Goal: Transaction & Acquisition: Purchase product/service

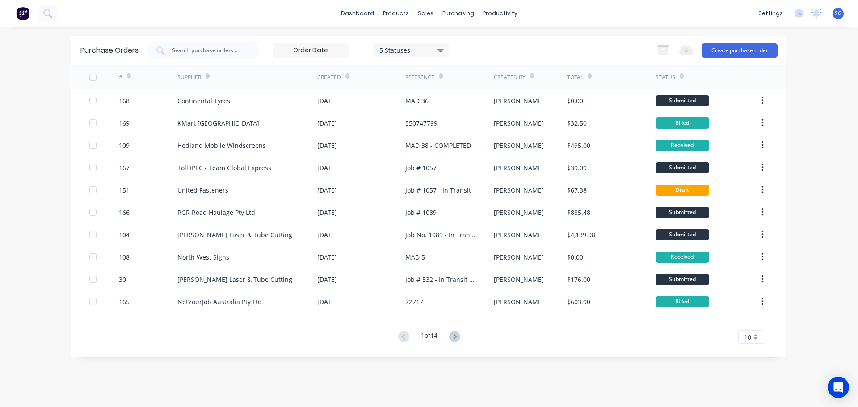
click at [745, 49] on button "Create purchase order" at bounding box center [740, 50] width 76 height 14
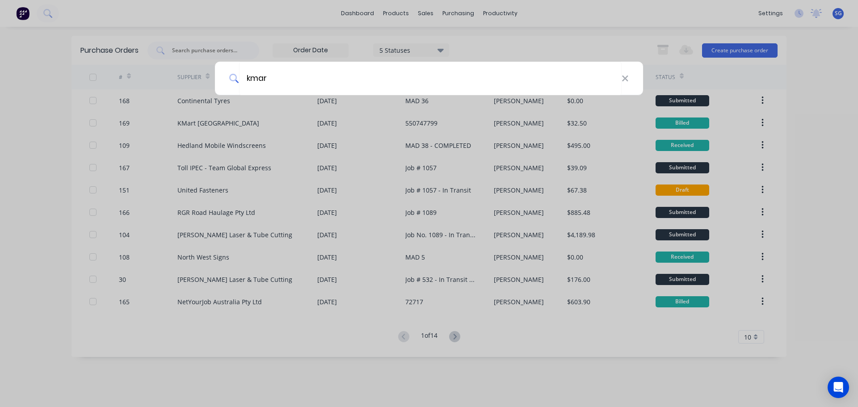
type input "kmart"
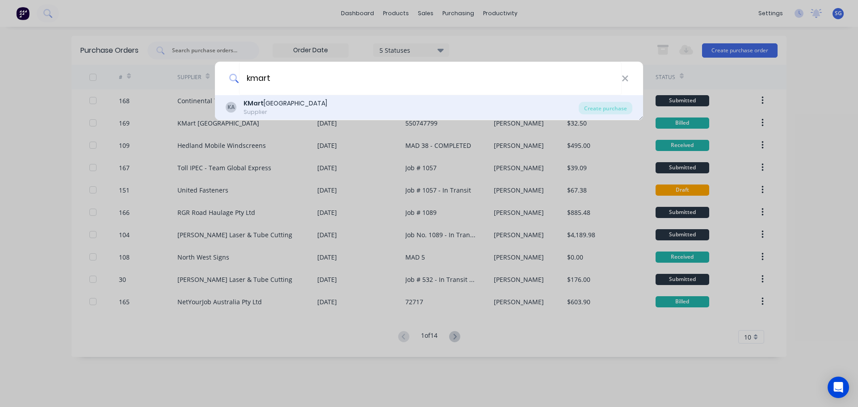
click at [320, 108] on div "KA KMart Australia Supplier" at bounding box center [402, 107] width 353 height 17
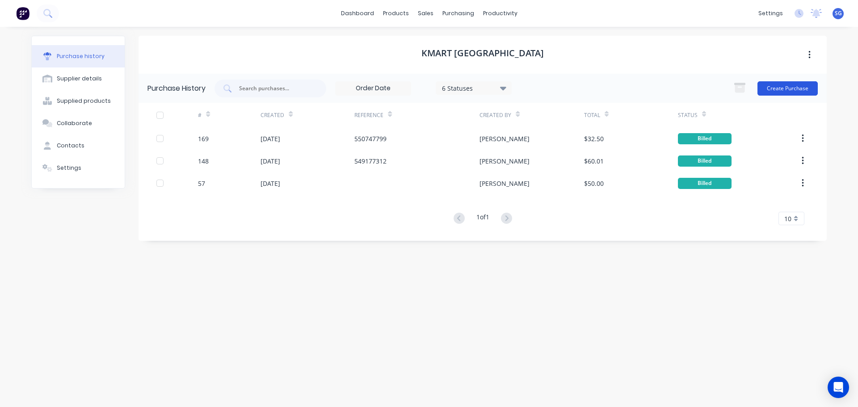
click at [794, 86] on button "Create Purchase" at bounding box center [787, 88] width 60 height 14
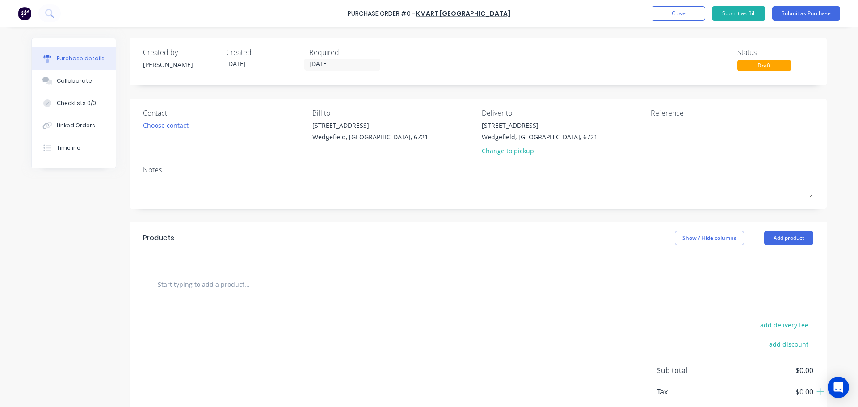
click at [698, 118] on div "Reference" at bounding box center [732, 134] width 163 height 52
click at [696, 122] on textarea at bounding box center [707, 131] width 112 height 20
paste textarea "550760211"
type textarea "x"
type textarea "550760211"
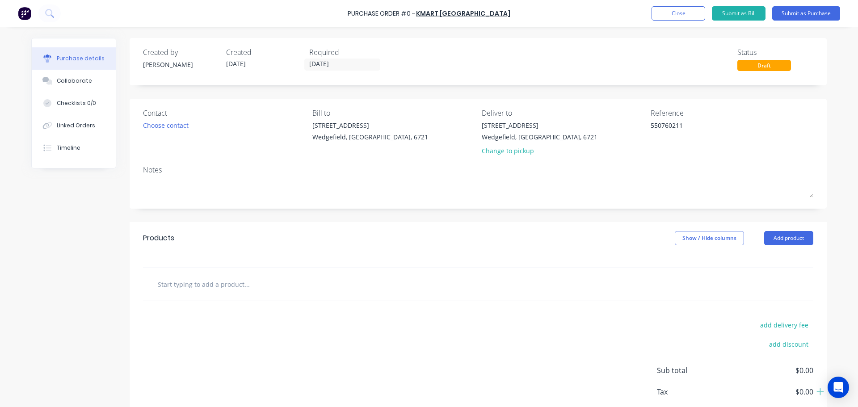
type textarea "x"
type textarea "550760211"
click at [174, 282] on input "text" at bounding box center [246, 284] width 179 height 18
type textarea "x"
type input "1"
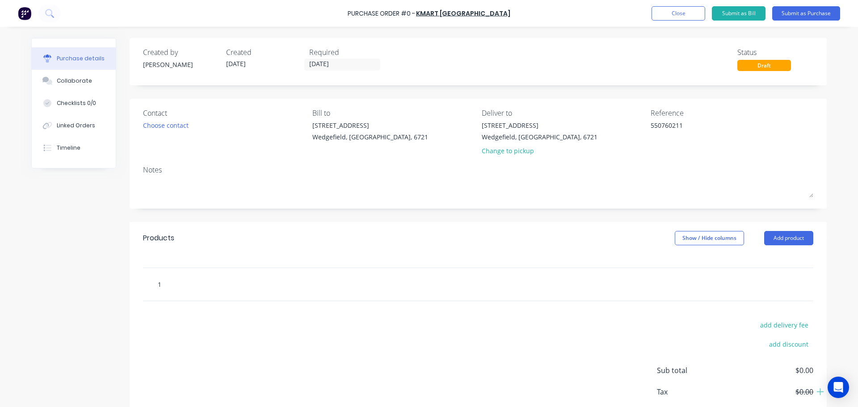
type textarea "x"
type input "12"
type textarea "x"
type input "125"
type textarea "x"
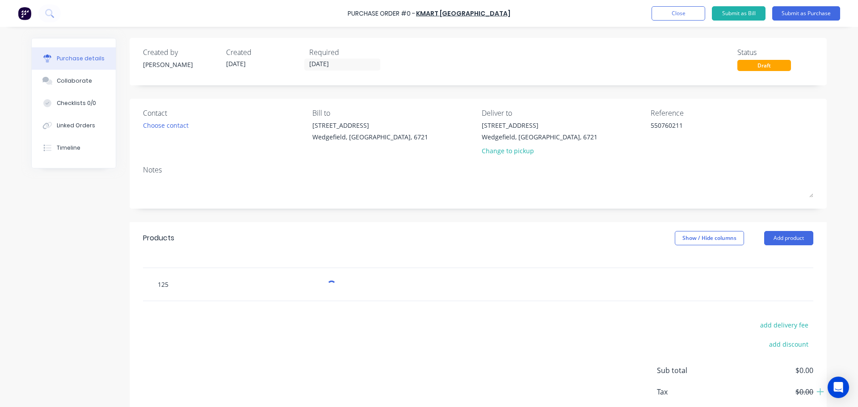
type input "12"
type textarea "x"
type input "12."
type textarea "x"
type input "12.5"
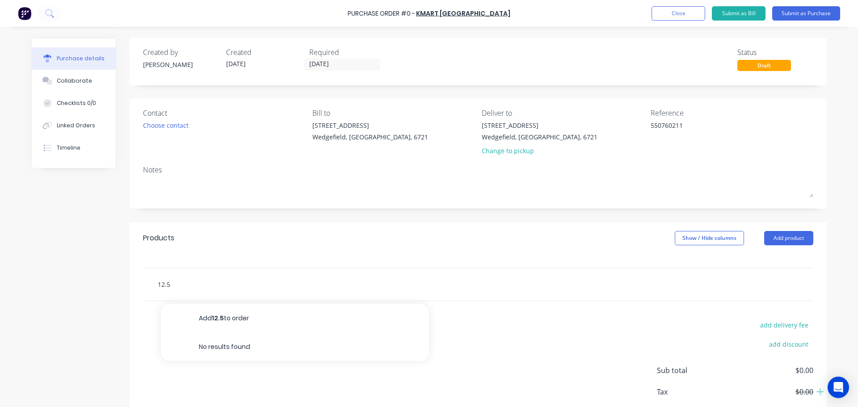
type textarea "x"
type input "512.5"
type textarea "x"
type input "5x12.5"
type textarea "x"
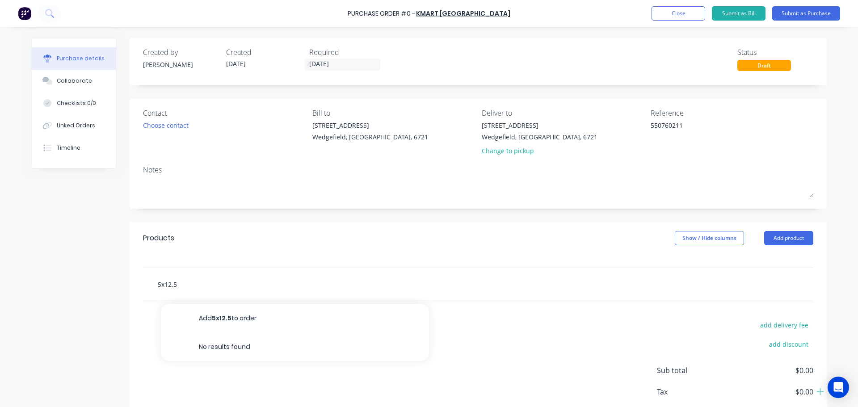
type input "5x 12.5"
type textarea "x"
type input "5x 12.5L"
type textarea "x"
type input "5x 12.5L"
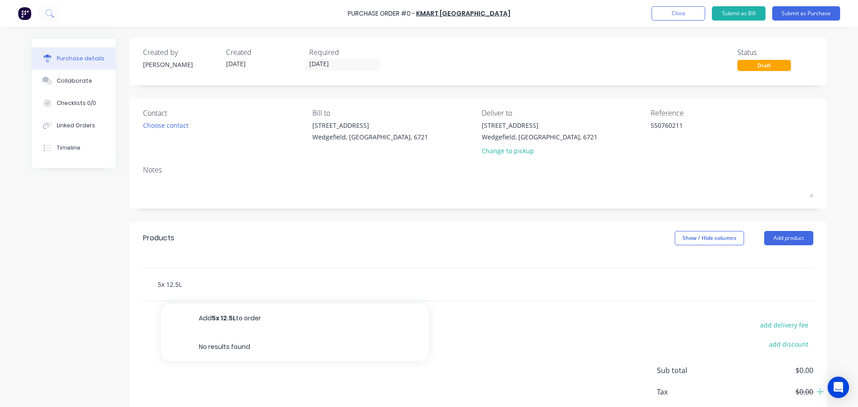
type textarea "x"
type input "5x 12.5L T"
type textarea "x"
type input "5x 12.5L Tu"
type textarea "x"
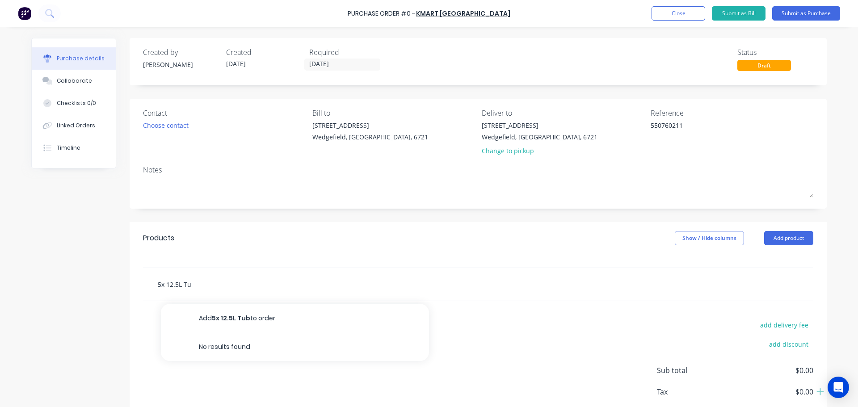
type input "5x 12.5L Tub"
type textarea "x"
type input "5x 12.5L Tubs"
type textarea "x"
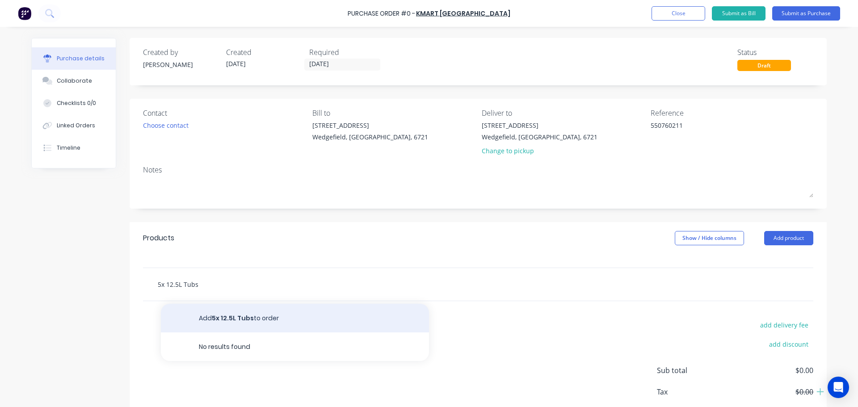
type input "5x 12.5L Tubs"
click at [227, 321] on button "Add 5x 12.5L Tubs to order" at bounding box center [295, 318] width 268 height 29
type textarea "x"
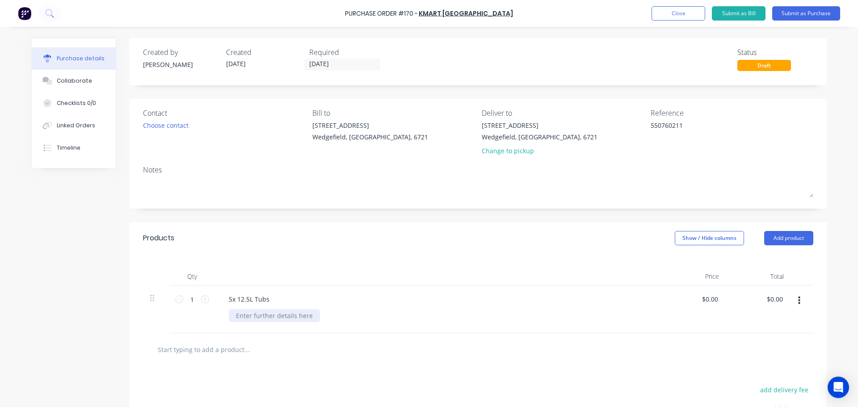
type textarea "x"
click at [242, 315] on div at bounding box center [274, 315] width 91 height 13
paste div
type textarea "x"
type input "0.00"
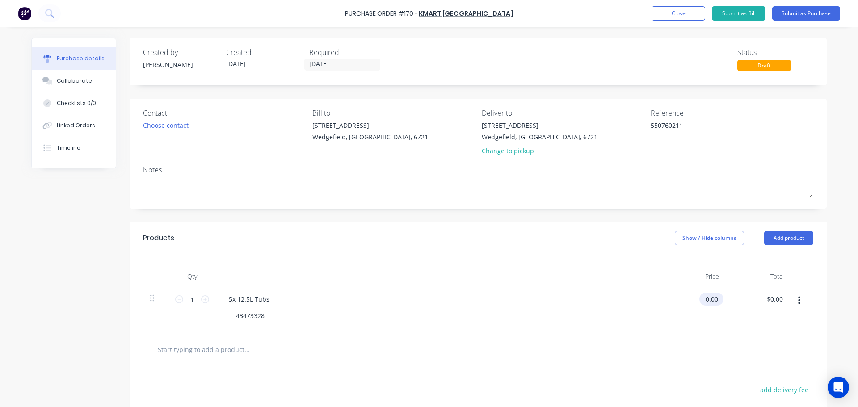
click at [714, 302] on input "0.00" at bounding box center [709, 299] width 21 height 13
type textarea "x"
click at [714, 302] on input "0.00" at bounding box center [711, 299] width 17 height 13
type input "37.50"
type textarea "x"
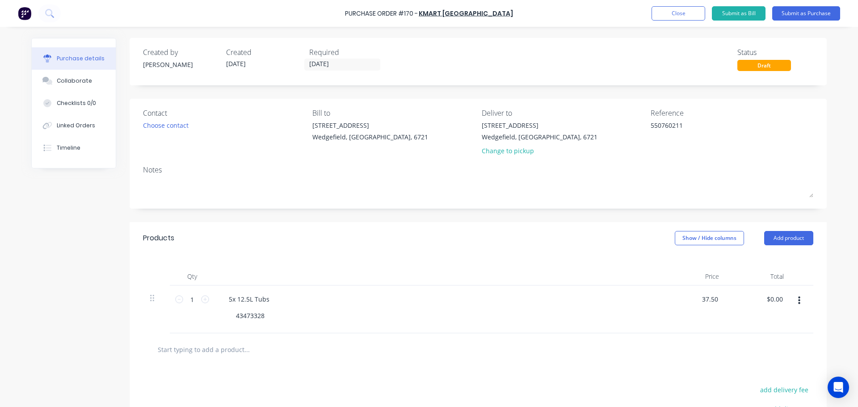
type input "$37.50"
type input "37.50"
type textarea "x"
type input "$37.50"
click at [180, 356] on input "text" at bounding box center [246, 350] width 179 height 18
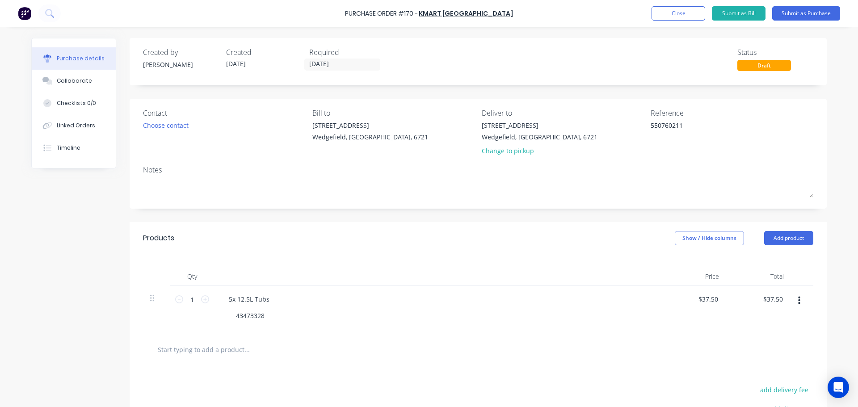
type textarea "x"
type input "F"
type textarea "x"
type input "Fr"
type textarea "x"
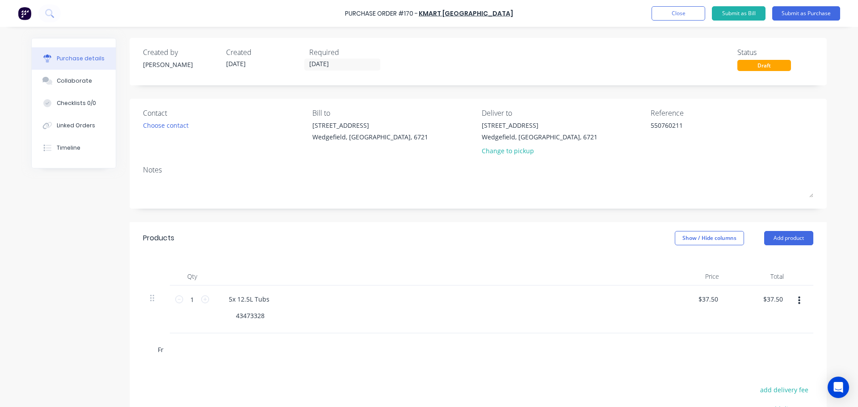
type input "Fre"
type textarea "x"
type input "Frei"
type textarea "x"
type input "Freig"
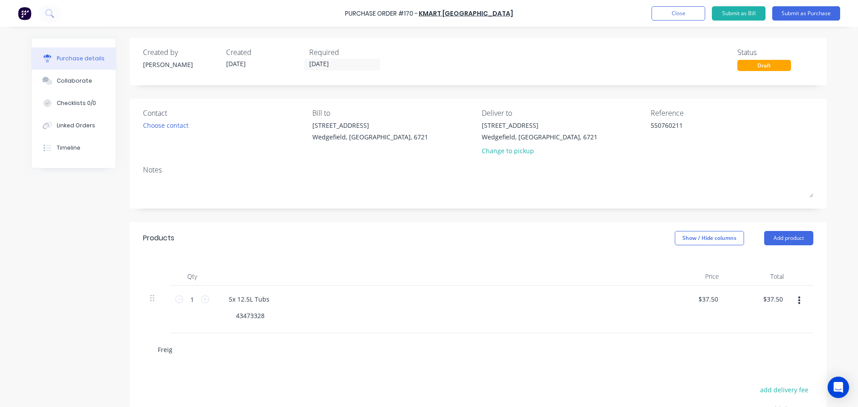
type textarea "x"
type input "Freigh"
type textarea "x"
type input "Freight"
type textarea "x"
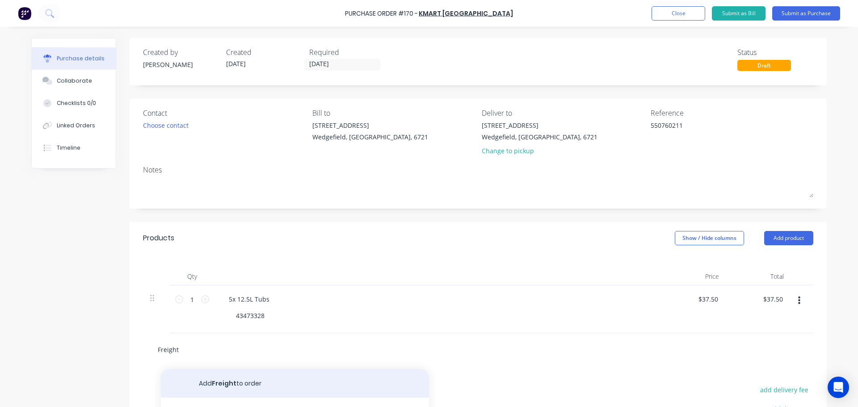
type input "Freight"
click at [206, 383] on button "Add Freight to order" at bounding box center [295, 383] width 268 height 29
type textarea "x"
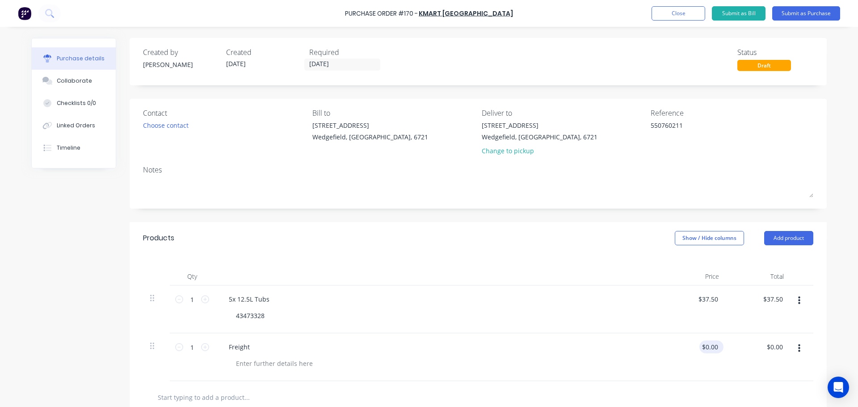
type textarea "x"
type input "0.00"
click at [704, 348] on input "0.00" at bounding box center [709, 347] width 21 height 13
type textarea "x"
click at [704, 348] on input "0.00" at bounding box center [711, 347] width 17 height 13
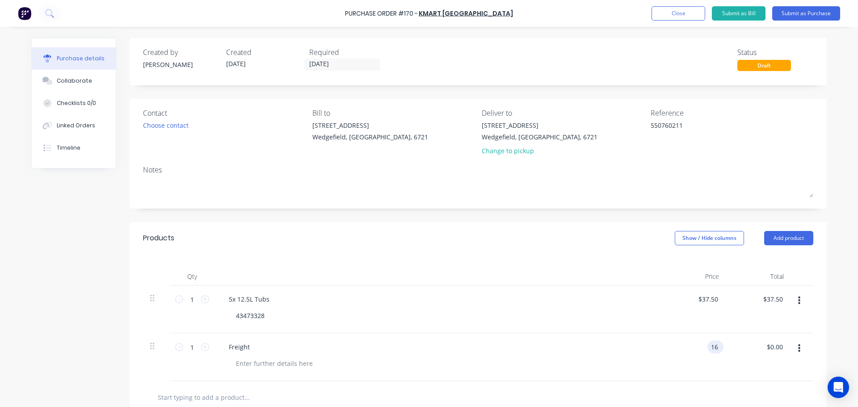
type input "16"
type textarea "x"
type input "$16.00"
type input "16.00"
type textarea "x"
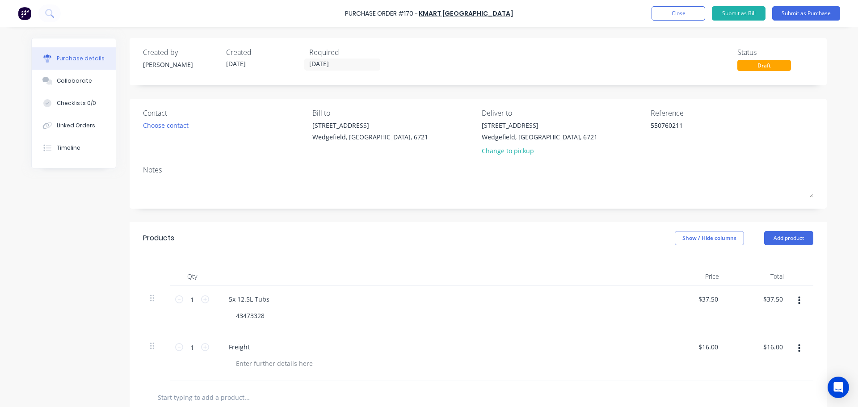
type input "16.00"
type textarea "x"
type input "37.50"
type input "$16.00"
click at [713, 301] on input "37.50" at bounding box center [709, 299] width 21 height 13
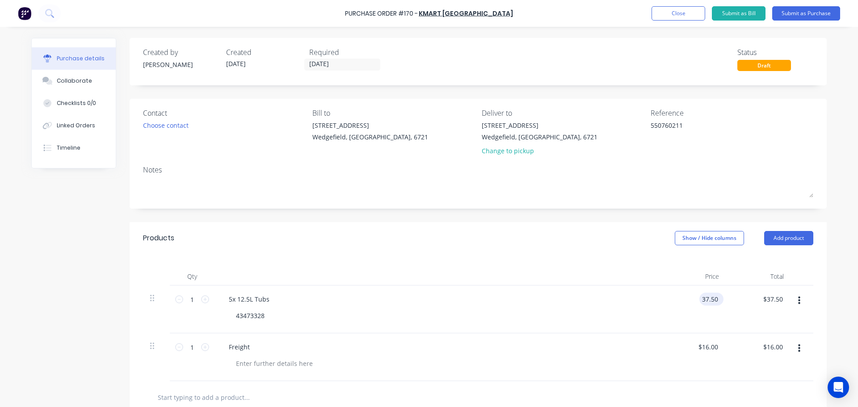
type textarea "x"
click at [713, 301] on input "37.50" at bounding box center [709, 299] width 21 height 13
type input "34.09"
type textarea "x"
type input "$34.09"
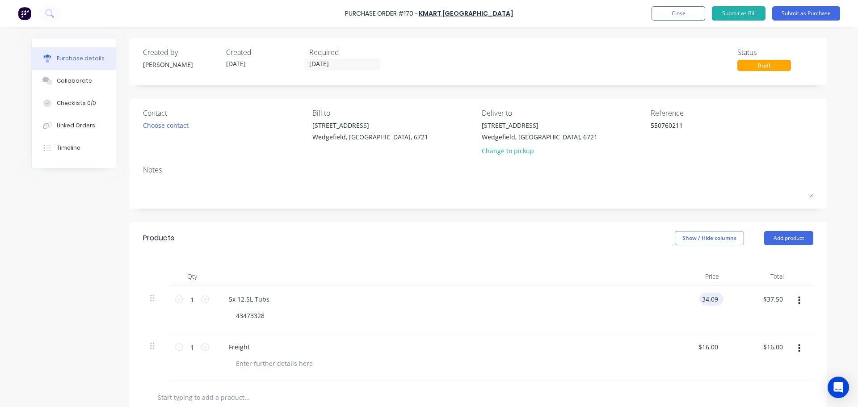
type input "34.09"
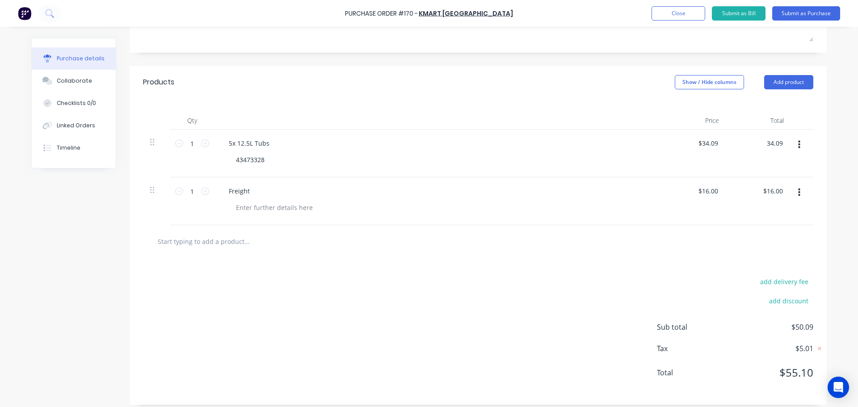
scroll to position [163, 0]
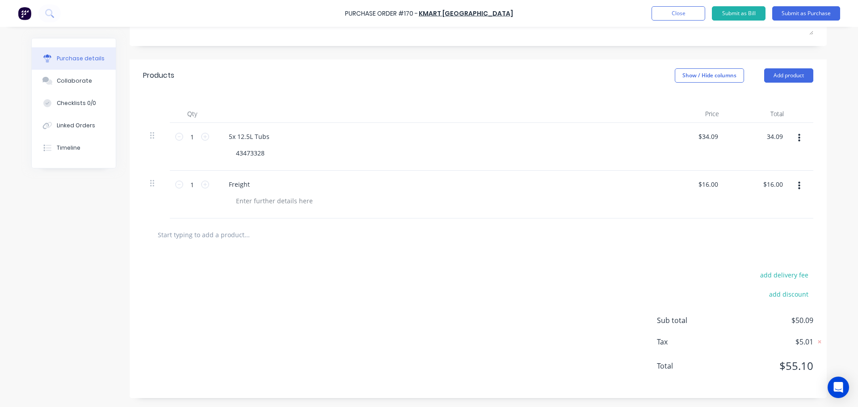
type textarea "x"
type input "34.09"
type textarea "x"
type input "$34.09"
type input "16.00"
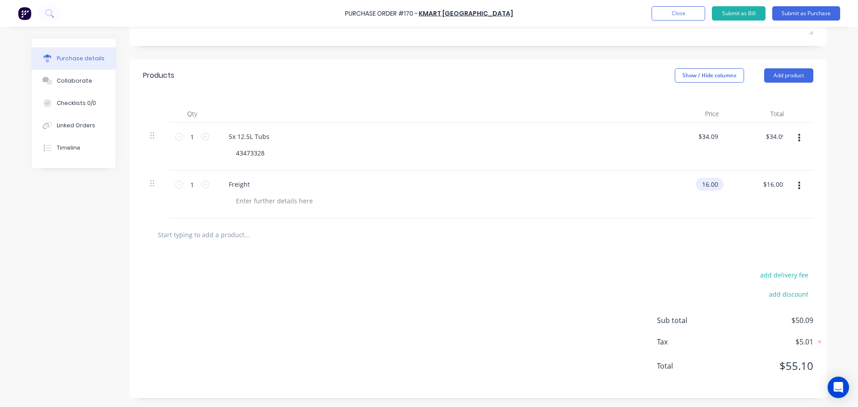
click at [706, 185] on input "16.00" at bounding box center [708, 184] width 24 height 13
type textarea "x"
click at [706, 185] on input "16.00" at bounding box center [709, 184] width 21 height 13
type input "14.55"
type textarea "x"
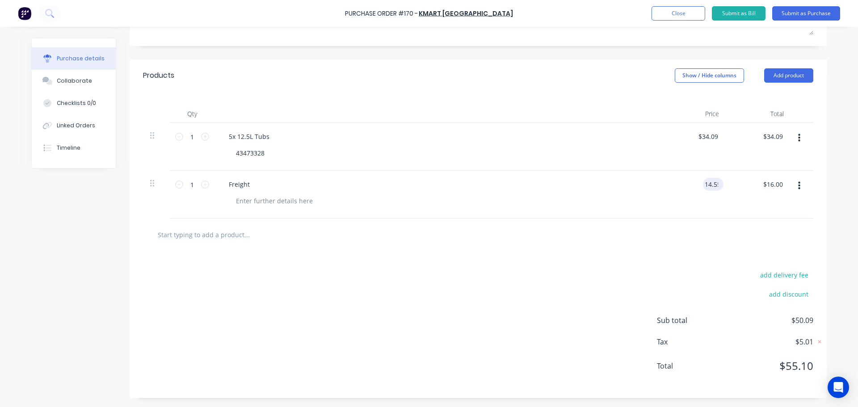
type input "$14.55"
type input "14.54"
type textarea "x"
type input "$14.54"
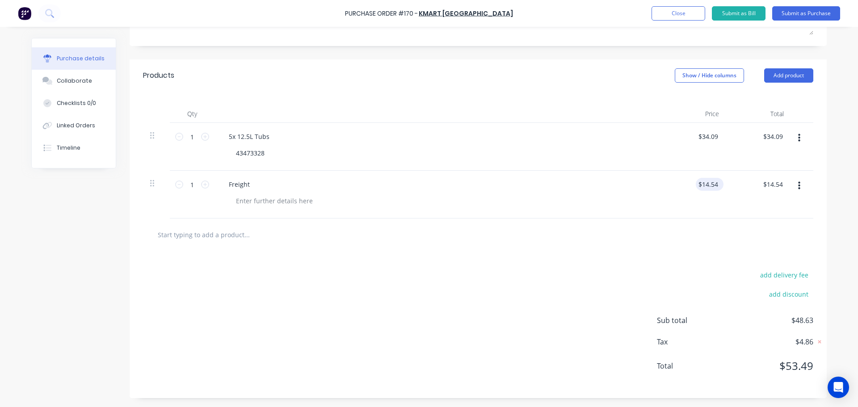
type textarea "x"
click at [713, 183] on input "14.54" at bounding box center [708, 184] width 24 height 13
type input "14.55"
type textarea "x"
type input "$14.55"
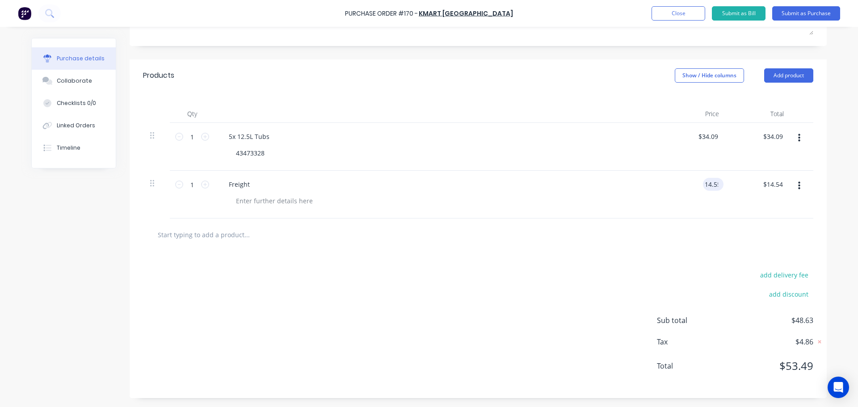
type input "14.55"
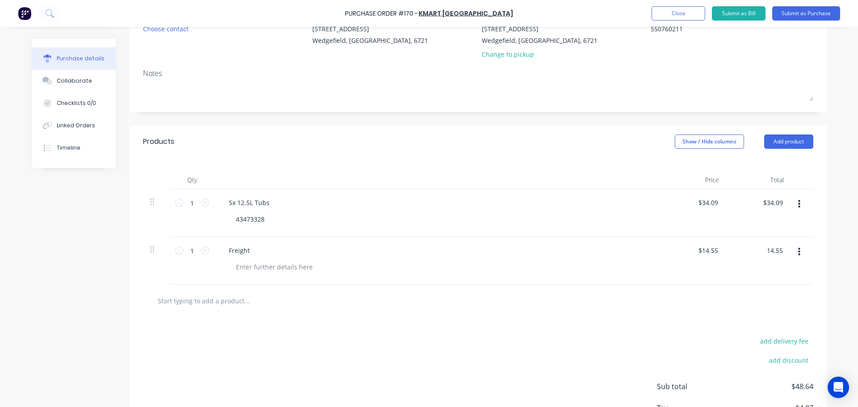
scroll to position [0, 0]
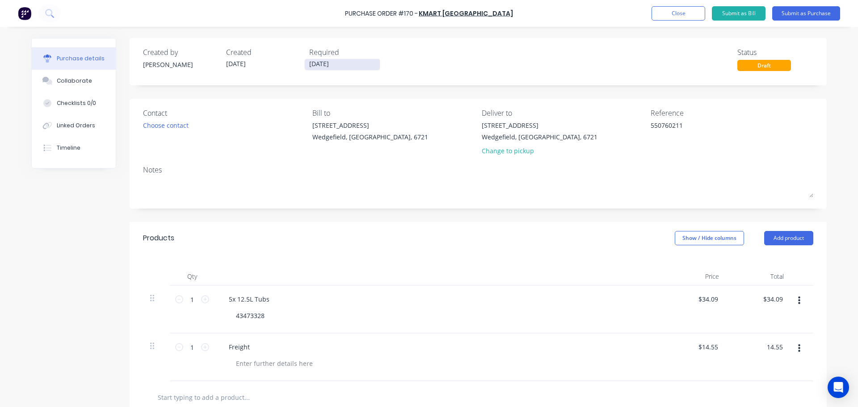
type textarea "x"
type input "$14.55"
click at [310, 67] on input "[DATE]" at bounding box center [342, 64] width 75 height 11
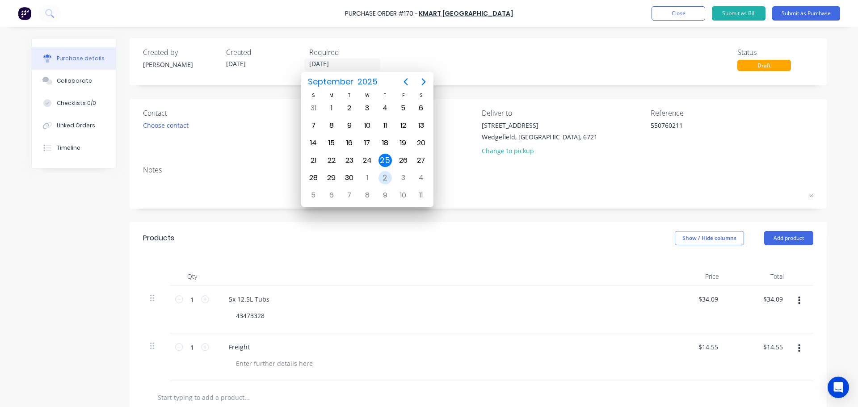
click at [384, 176] on div "2" at bounding box center [385, 177] width 13 height 13
type textarea "x"
type input "[DATE]"
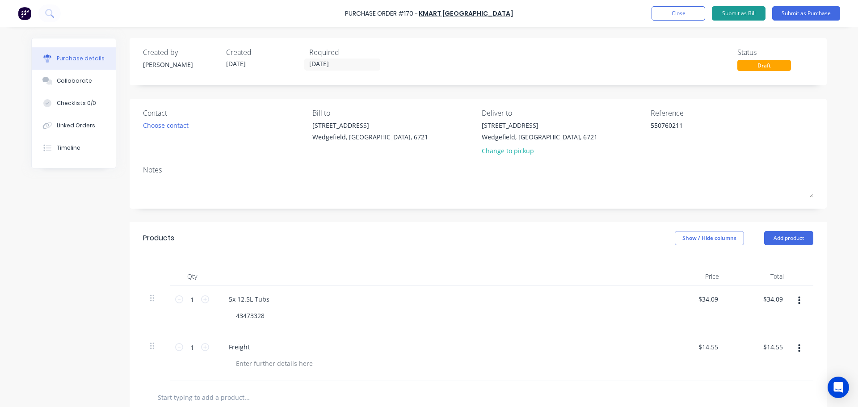
click at [745, 14] on button "Submit as Bill" at bounding box center [739, 13] width 54 height 14
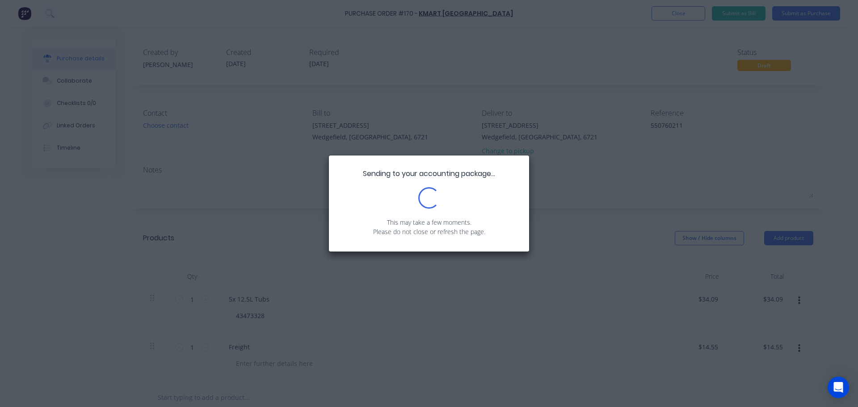
type textarea "x"
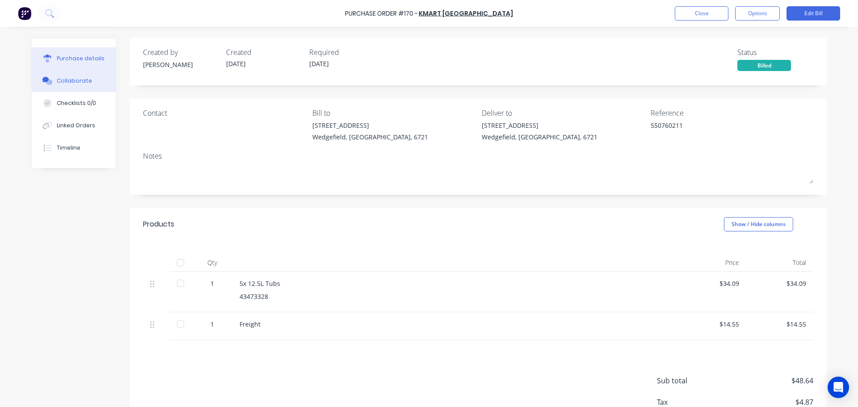
click at [45, 80] on icon at bounding box center [45, 79] width 7 height 5
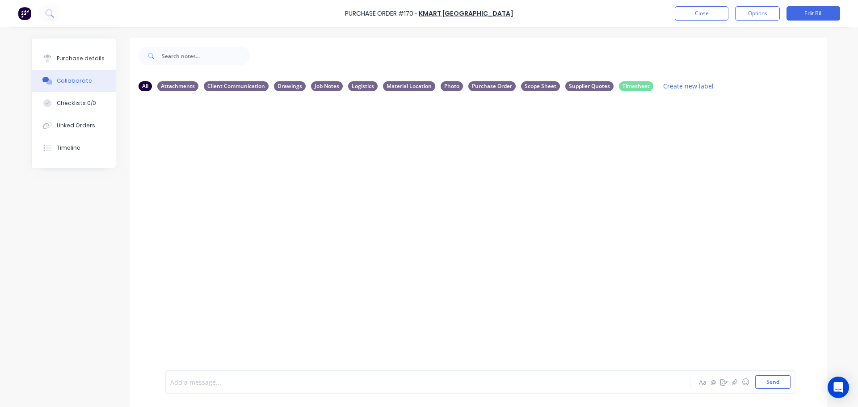
click at [205, 382] on div at bounding box center [403, 382] width 465 height 9
click at [380, 386] on div "25/09 - Tubs ordered to be shipped to [GEOGRAPHIC_DATA], ETA approx 1 week =" at bounding box center [403, 382] width 465 height 9
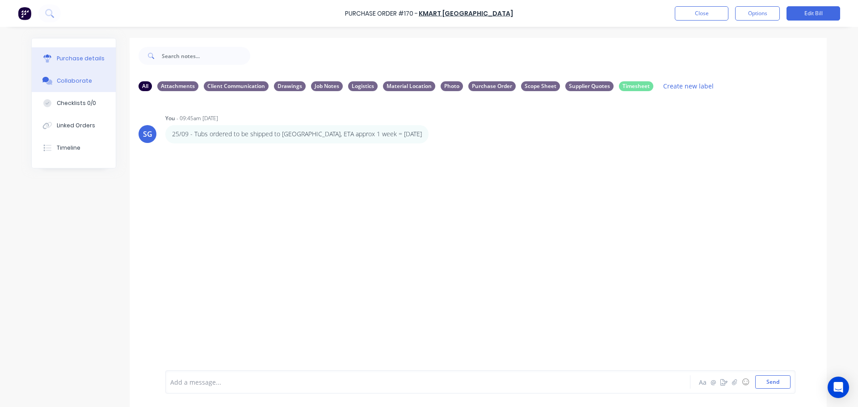
click at [59, 59] on div "Purchase details" at bounding box center [81, 59] width 48 height 8
type textarea "x"
